Goal: Task Accomplishment & Management: Manage account settings

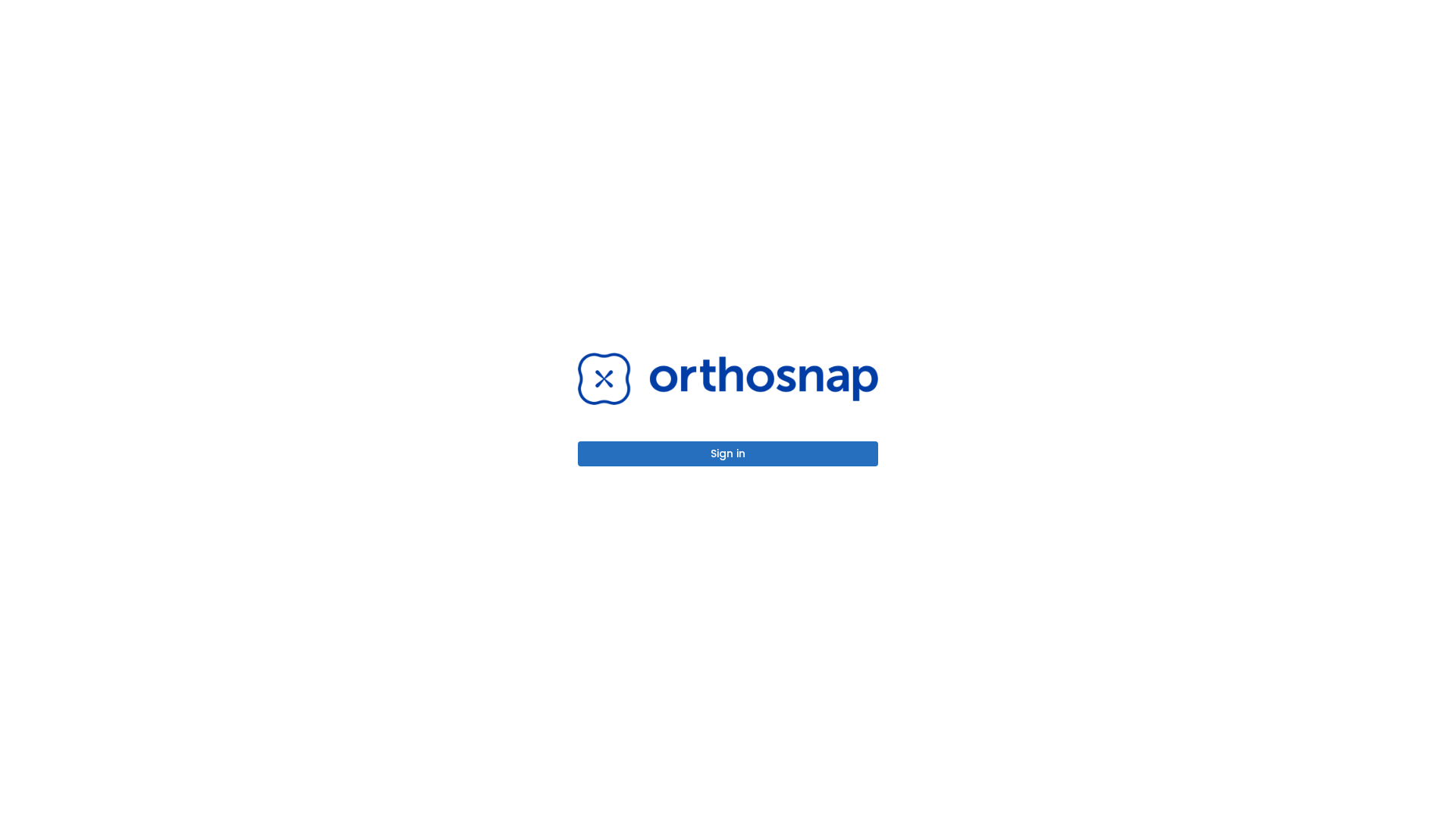
click at [728, 454] on button "Sign in" at bounding box center [728, 453] width 300 height 25
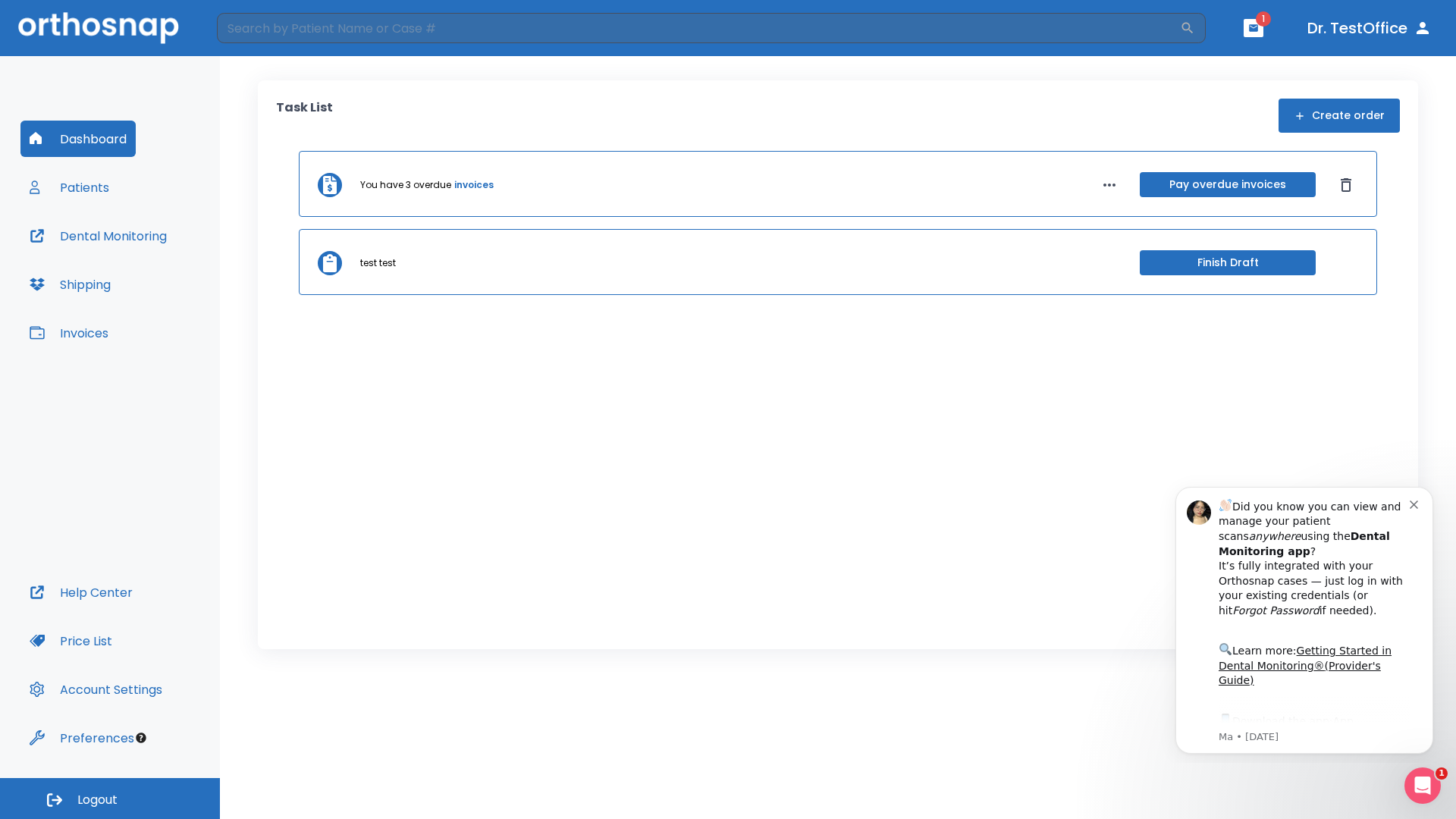
click at [110, 798] on span "Logout" at bounding box center [97, 799] width 40 height 17
